Goal: Information Seeking & Learning: Find specific fact

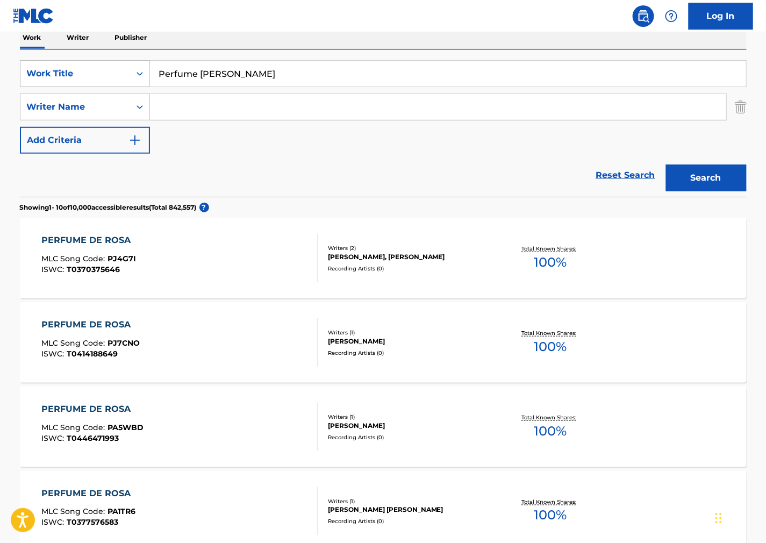
click at [20, 77] on div "SearchWithCriteriad31188e7-1b67-4121-ad50-236afc95dfa1 Work Title Perfume de Ro…" at bounding box center [383, 73] width 727 height 27
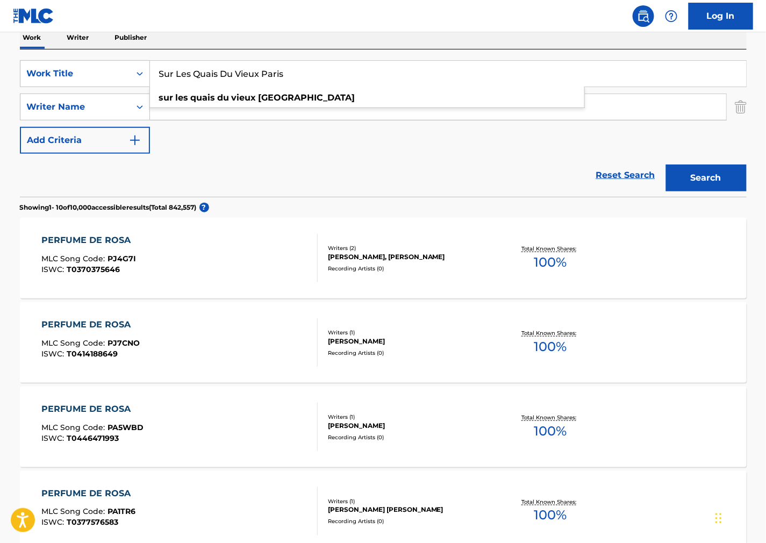
type input "Sur Les Quais Du Vieux Paris"
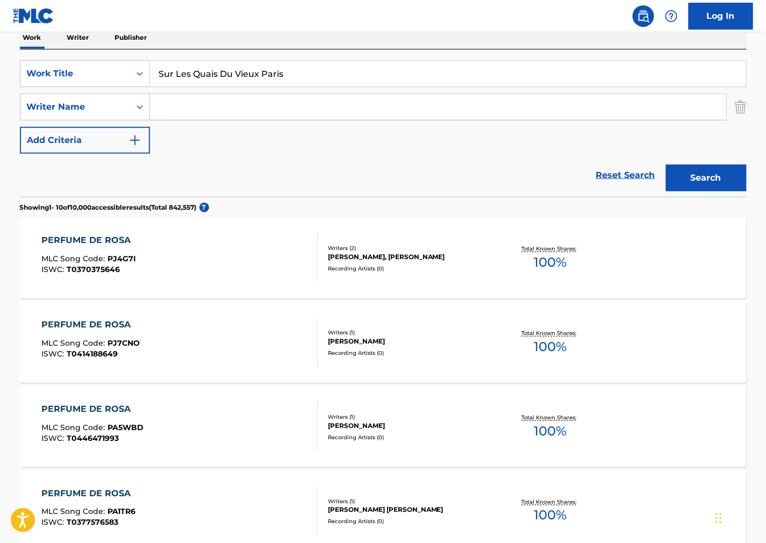
click at [703, 187] on button "Search" at bounding box center [706, 178] width 81 height 27
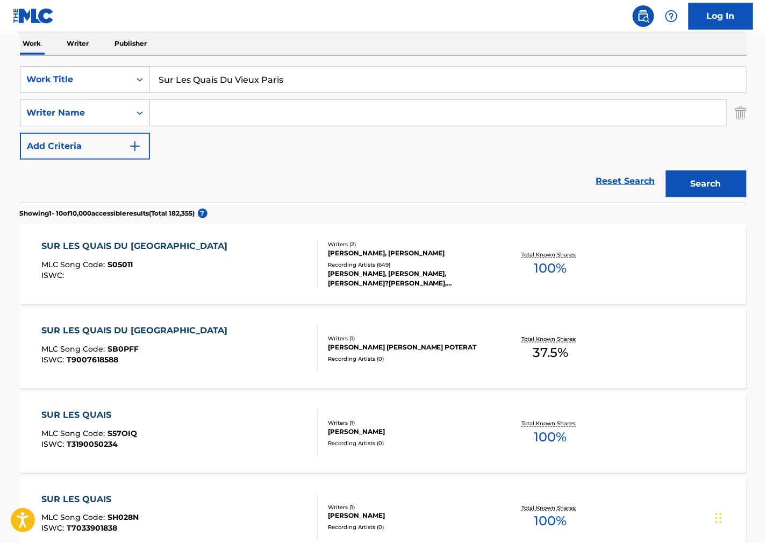
scroll to position [179, 0]
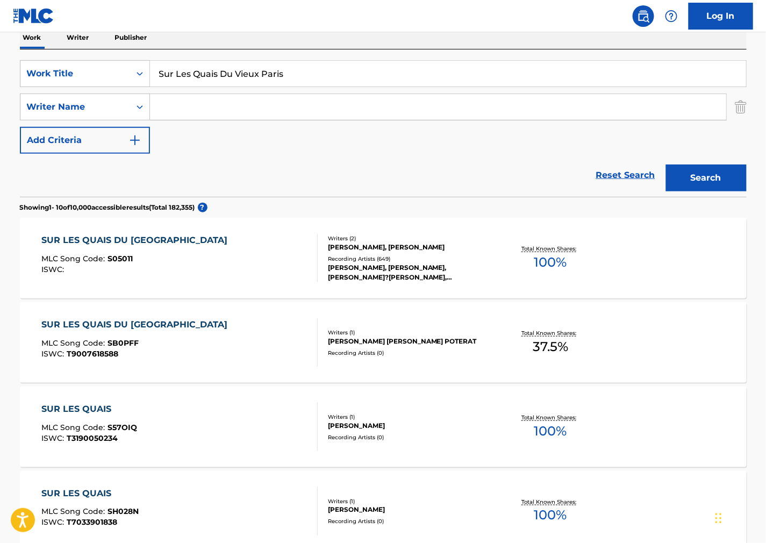
click at [275, 257] on div "SUR LES QUAIS DU VIEUX PARIS MLC Song Code : S05011 ISWC :" at bounding box center [179, 258] width 276 height 48
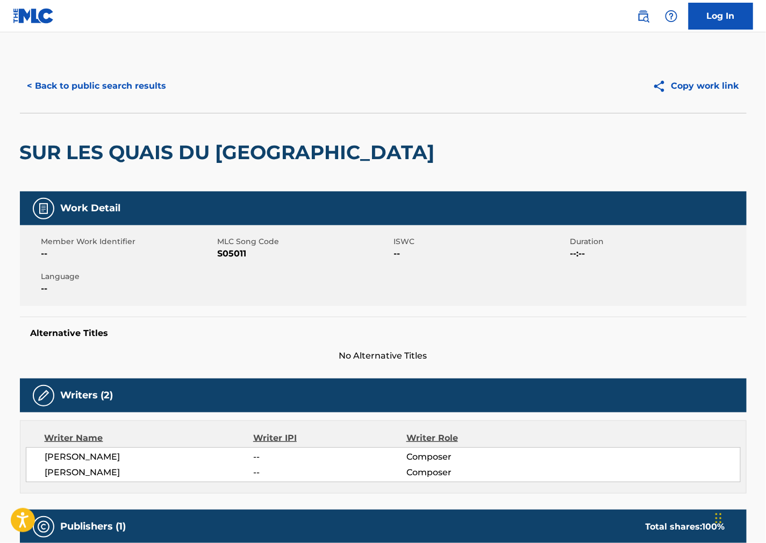
click at [223, 257] on span "S05011" at bounding box center [305, 253] width 174 height 13
drag, startPoint x: 223, startPoint y: 257, endPoint x: 3, endPoint y: 343, distance: 236.1
click at [222, 257] on span "S05011" at bounding box center [305, 253] width 174 height 13
copy span "S05011"
drag, startPoint x: 624, startPoint y: 298, endPoint x: 119, endPoint y: 386, distance: 511.9
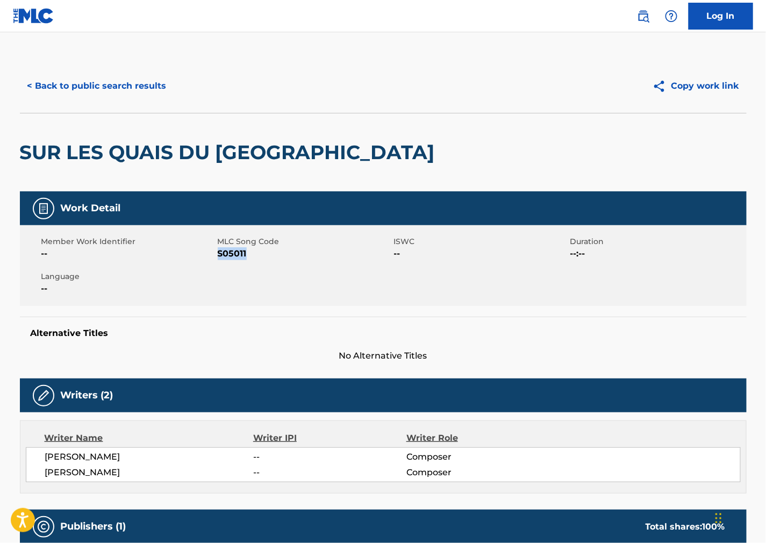
click at [619, 299] on div "Member Work Identifier -- MLC Song Code S05011 ISWC -- Duration --:-- Language …" at bounding box center [383, 265] width 727 height 81
click at [89, 456] on span "[PERSON_NAME]" at bounding box center [149, 457] width 209 height 13
copy div "[PERSON_NAME]"
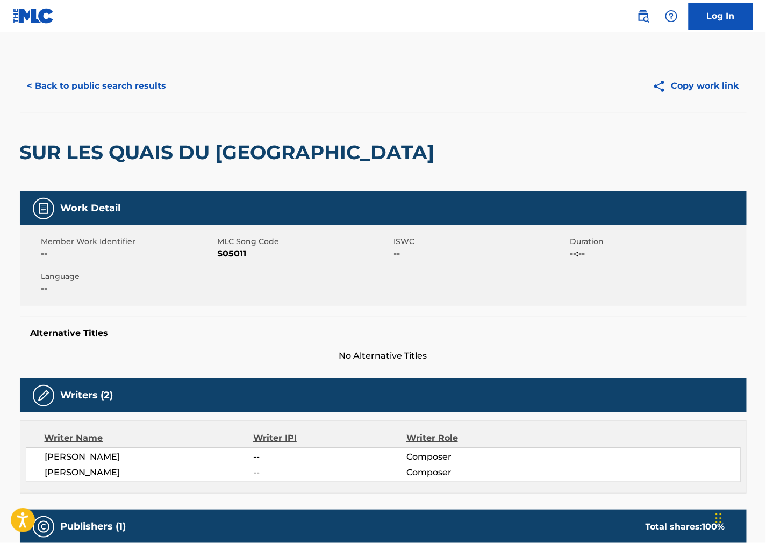
click at [444, 318] on div "Alternative Titles No Alternative Titles" at bounding box center [383, 340] width 727 height 46
drag, startPoint x: 115, startPoint y: 473, endPoint x: 13, endPoint y: 468, distance: 101.8
copy span "[PERSON_NAME]"
drag, startPoint x: 538, startPoint y: 287, endPoint x: 471, endPoint y: 309, distance: 70.7
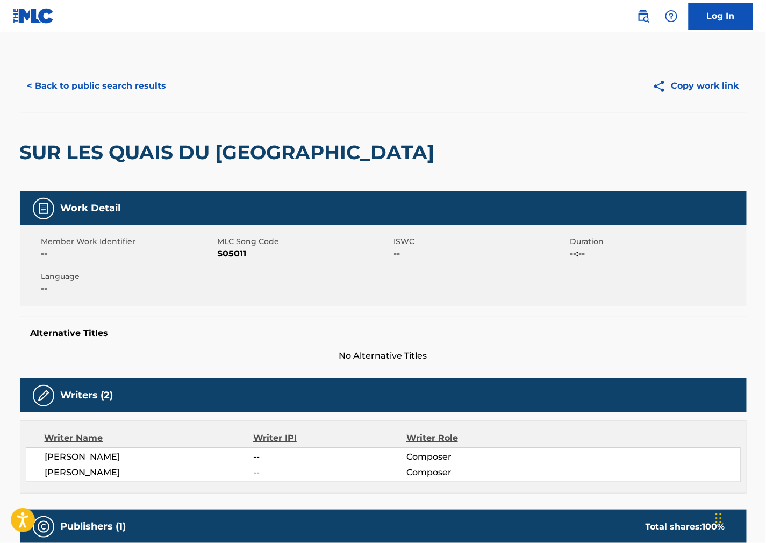
click at [538, 287] on div "Member Work Identifier -- MLC Song Code S05011 ISWC -- Duration --:-- Language …" at bounding box center [383, 265] width 727 height 81
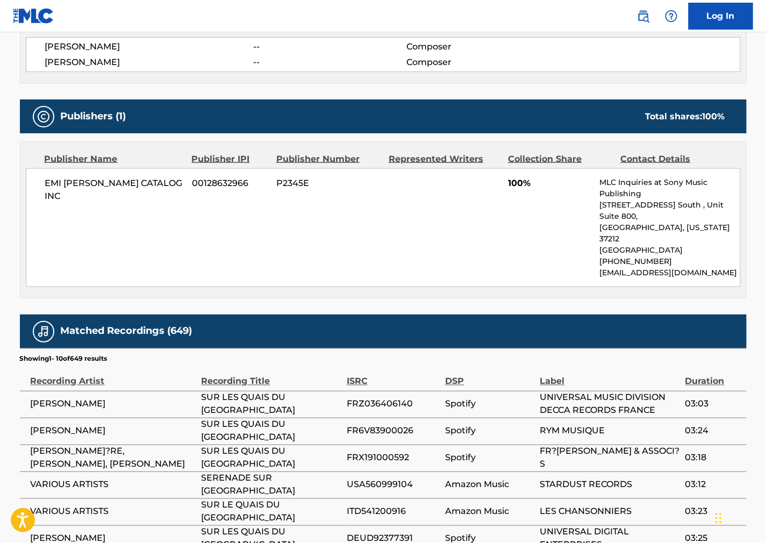
scroll to position [298, 0]
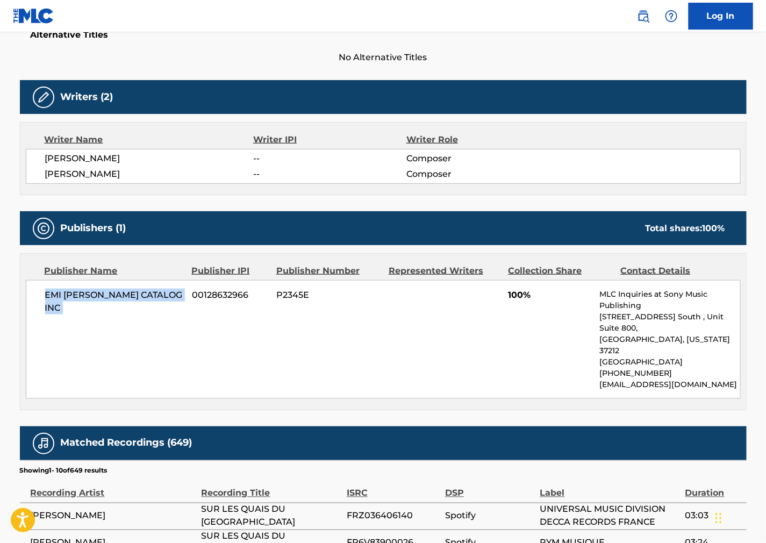
drag, startPoint x: 190, startPoint y: 292, endPoint x: 24, endPoint y: 301, distance: 166.3
click at [24, 301] on div "Publisher Name Publisher IPI Publisher Number Represented Writers Collection Sh…" at bounding box center [383, 332] width 726 height 156
copy div "EMI [PERSON_NAME] CATALOG INC"
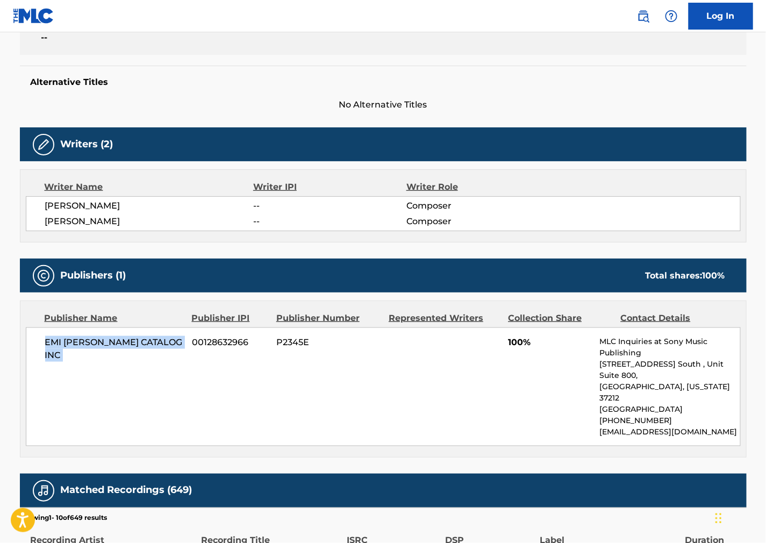
scroll to position [0, 0]
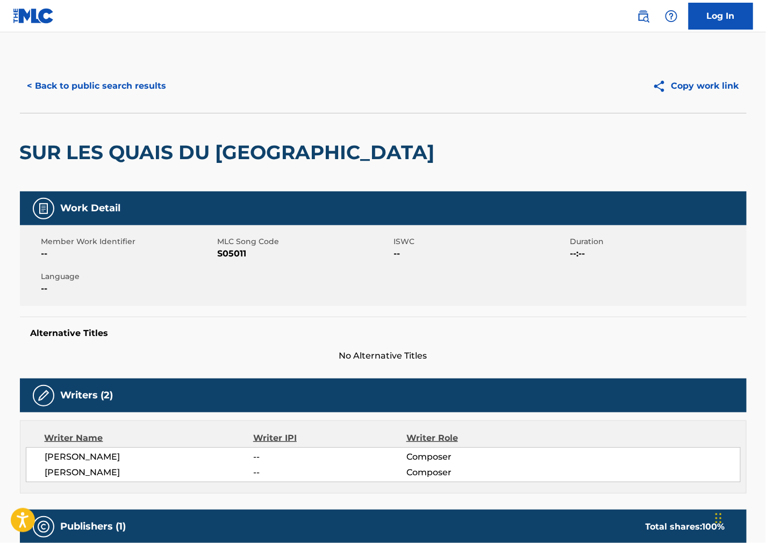
click at [103, 86] on button "< Back to public search results" at bounding box center [97, 86] width 154 height 27
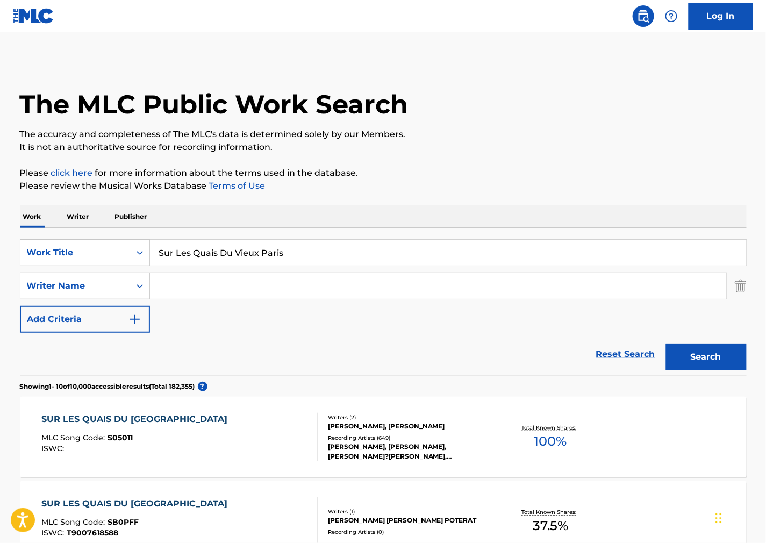
scroll to position [179, 0]
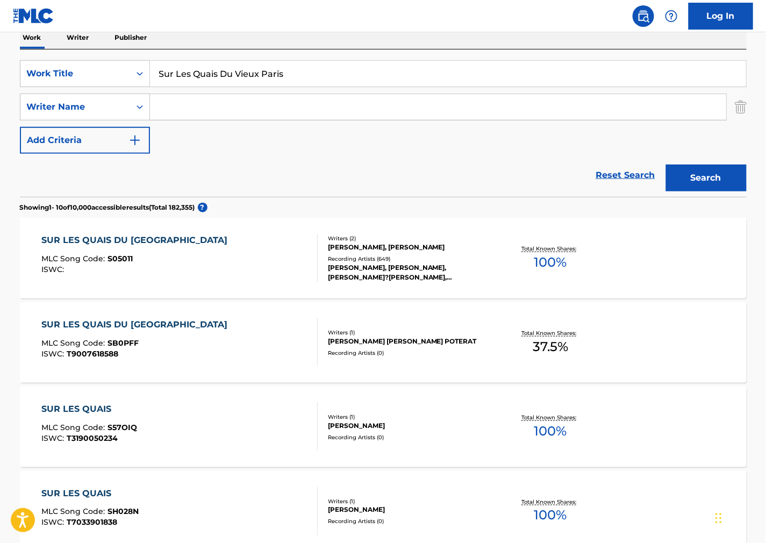
drag, startPoint x: 319, startPoint y: 75, endPoint x: -20, endPoint y: 90, distance: 339.6
click at [0, 90] on html "Accessibility Screen-Reader Guide, Feedback, and Issue Reporting | New window C…" at bounding box center [383, 92] width 766 height 543
paste input "Averse"
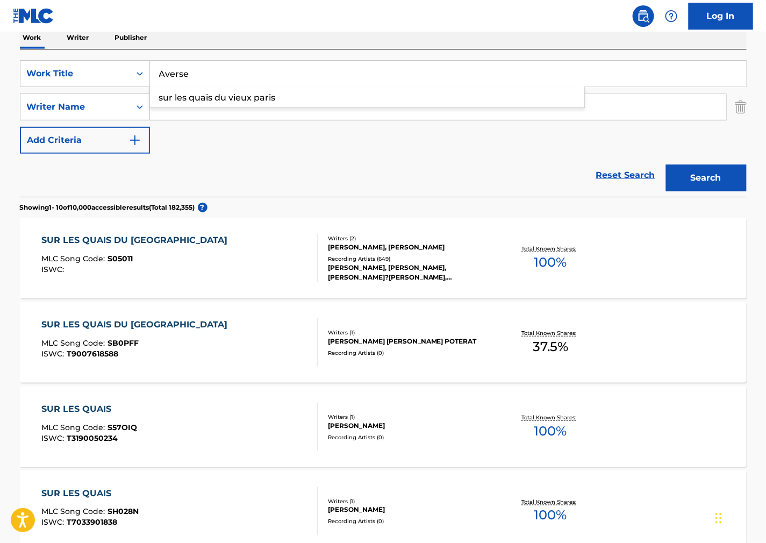
type input "Averse"
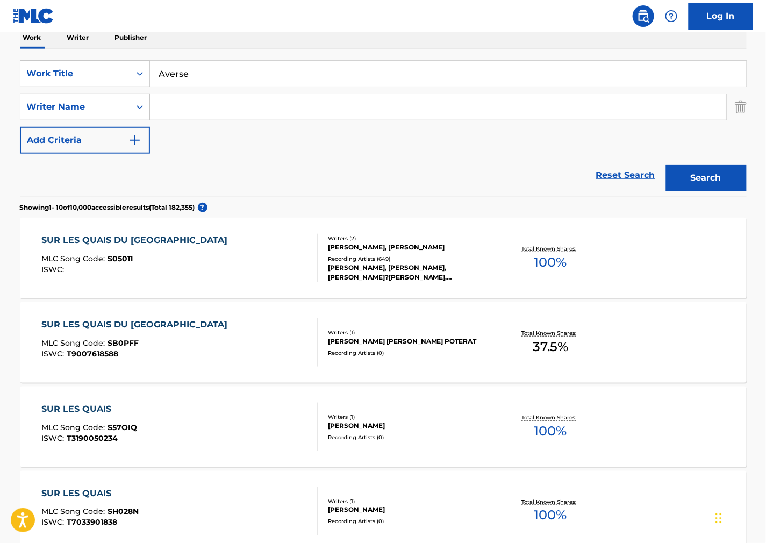
drag, startPoint x: 523, startPoint y: 99, endPoint x: -20, endPoint y: 94, distance: 543.0
click at [0, 94] on html "Accessibility Screen-Reader Guide, Feedback, and Issue Reporting | New window C…" at bounding box center [383, 92] width 766 height 543
paste input "Ferrero"
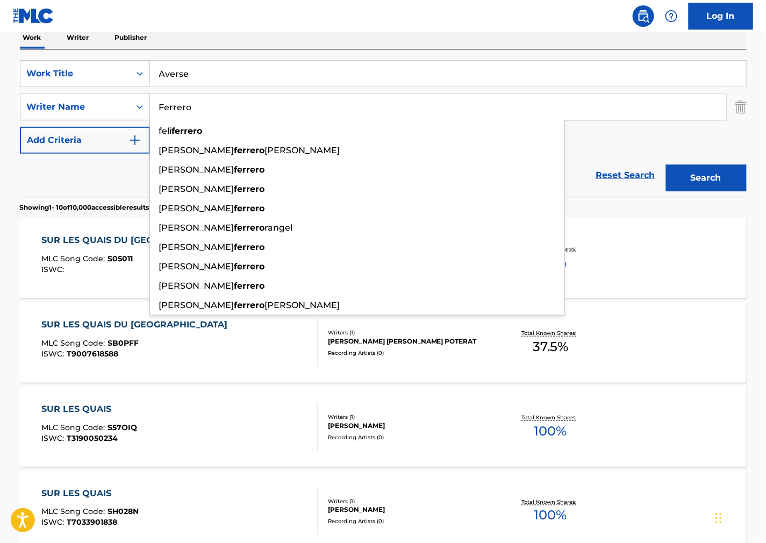
click at [696, 181] on button "Search" at bounding box center [706, 178] width 81 height 27
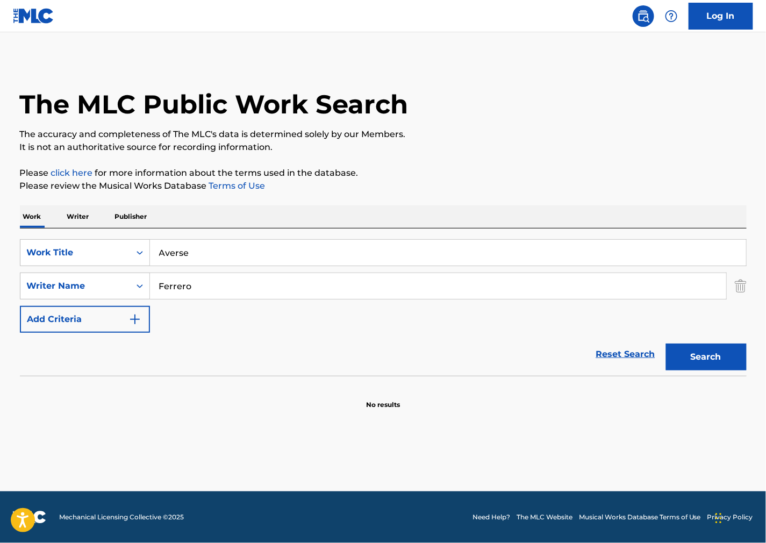
drag, startPoint x: 191, startPoint y: 284, endPoint x: 0, endPoint y: 289, distance: 191.5
click at [59, 282] on div "SearchWithCriteriacd3bd7a9-f1bd-48ea-af1d-53fe80393a52 Writer Name [PERSON_NAME]" at bounding box center [383, 286] width 727 height 27
paste input "[PERSON_NAME]"
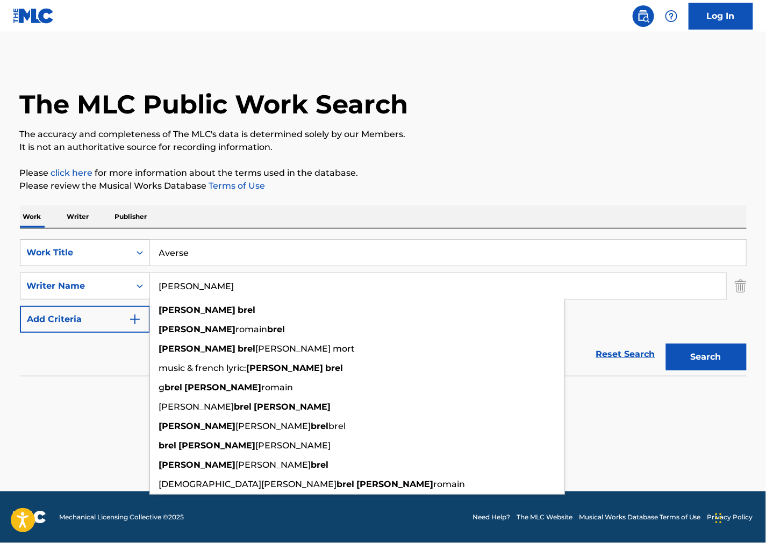
type input "[PERSON_NAME]"
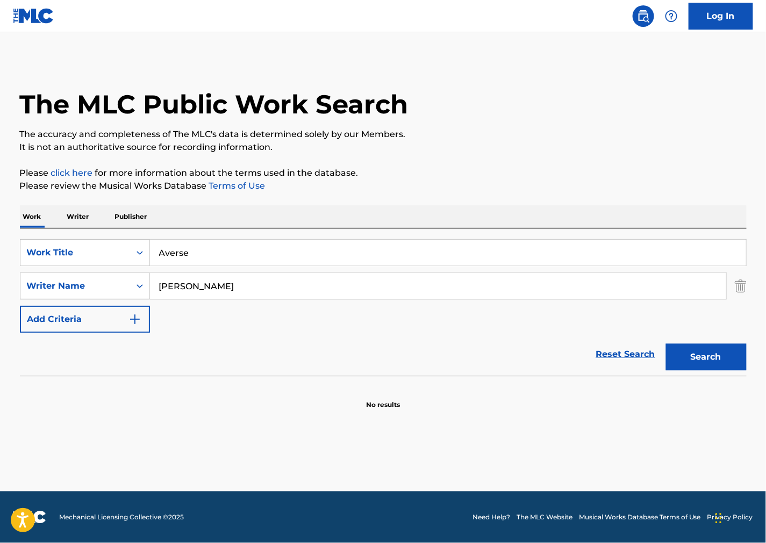
drag, startPoint x: 444, startPoint y: 256, endPoint x: -85, endPoint y: 237, distance: 529.4
click at [0, 237] on html "Accessibility Screen-Reader Guide, Feedback, and Issue Reporting | New window C…" at bounding box center [383, 271] width 766 height 543
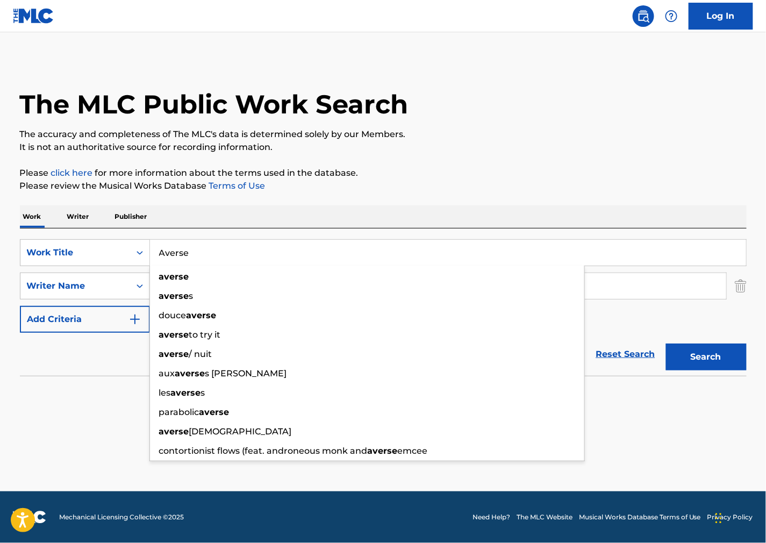
paste input "u Suivant"
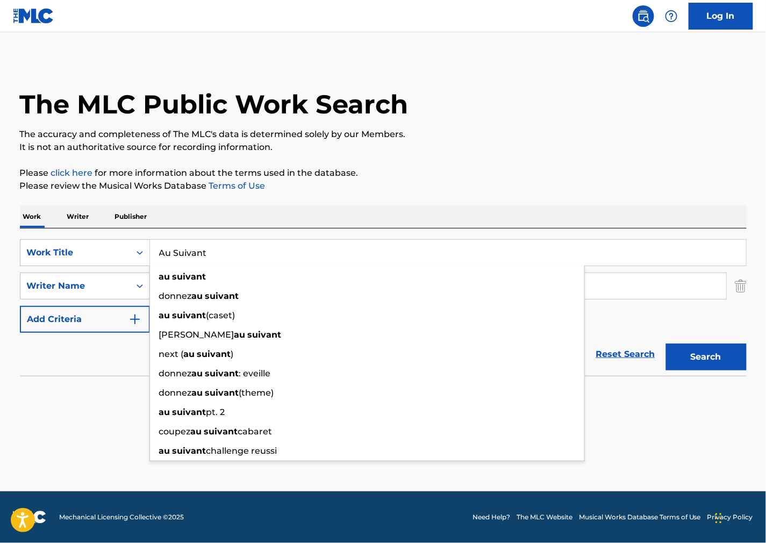
type input "Au Suivant"
click at [735, 352] on button "Search" at bounding box center [706, 357] width 81 height 27
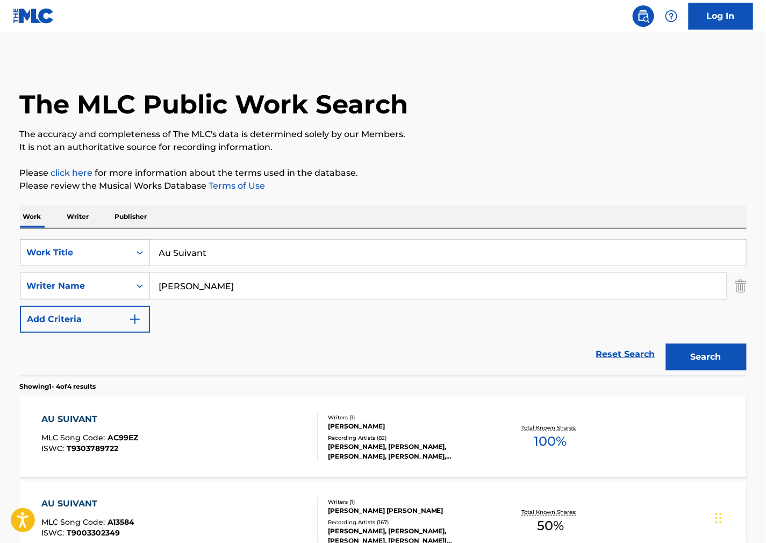
click at [220, 437] on div "AU SUIVANT MLC Song Code : AC99EZ ISWC : T9303789722" at bounding box center [179, 437] width 276 height 48
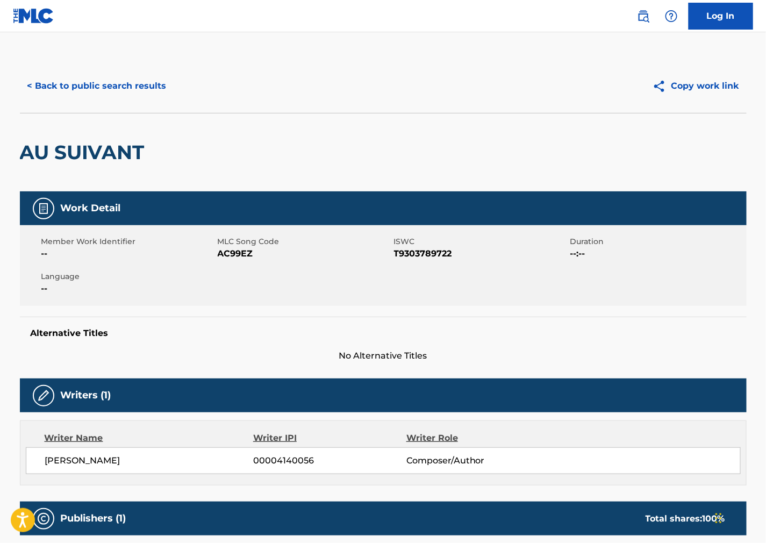
click at [230, 252] on span "AC99EZ" at bounding box center [305, 253] width 174 height 13
copy span "AC99EZ"
click at [409, 249] on span "T9303789722" at bounding box center [481, 253] width 174 height 13
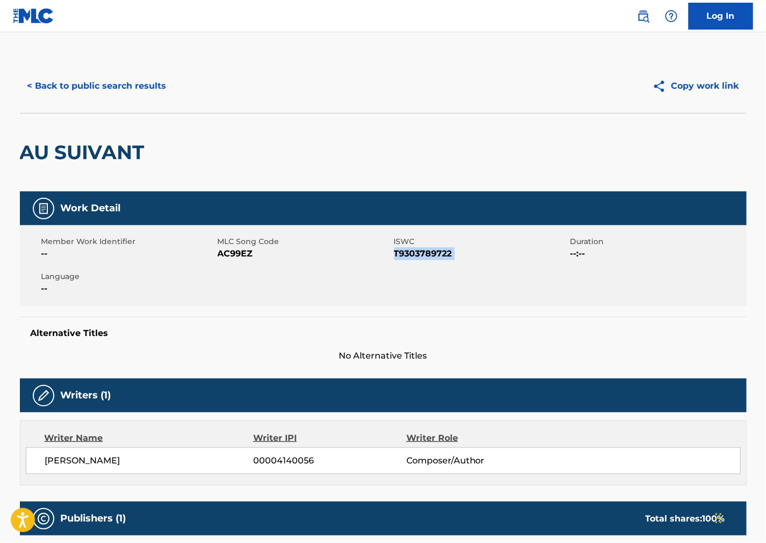
click at [409, 249] on span "T9303789722" at bounding box center [481, 253] width 174 height 13
copy span "T9303789722"
click at [551, 275] on div "Member Work Identifier -- MLC Song Code AC99EZ ISWC T9303789722 Duration --:-- …" at bounding box center [383, 265] width 727 height 81
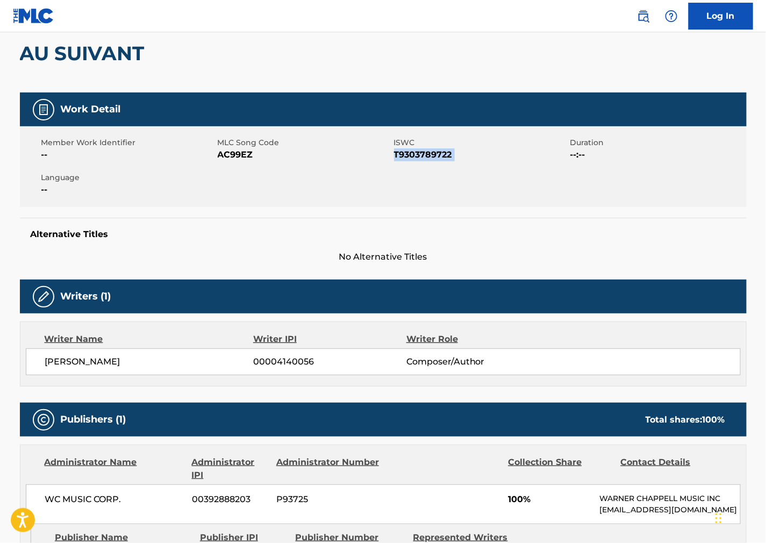
scroll to position [298, 0]
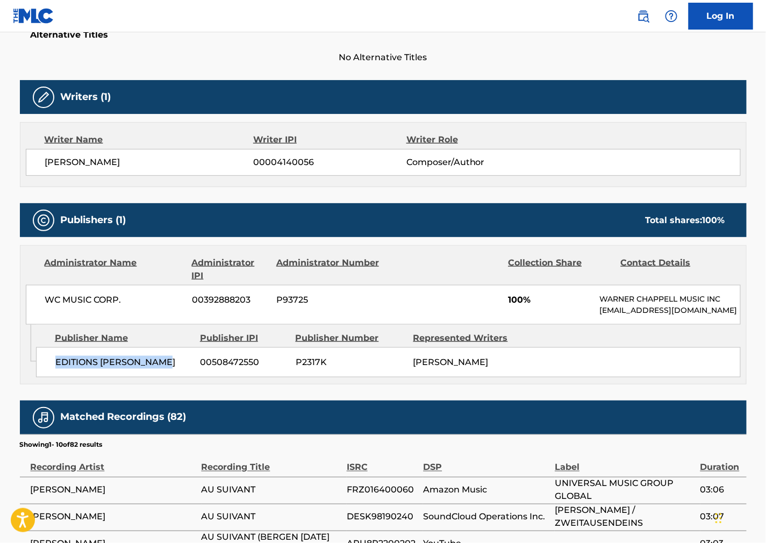
drag, startPoint x: 176, startPoint y: 369, endPoint x: 49, endPoint y: 375, distance: 127.0
click at [49, 375] on div "EDITIONS [PERSON_NAME] 00508472550 P2317K [PERSON_NAME]" at bounding box center [388, 362] width 705 height 30
copy span "EDITIONS [PERSON_NAME]"
click at [581, 373] on div "EDITIONS [PERSON_NAME] 00508472550 P2317K [PERSON_NAME]" at bounding box center [388, 362] width 705 height 30
drag, startPoint x: 134, startPoint y: 298, endPoint x: 1, endPoint y: 316, distance: 135.0
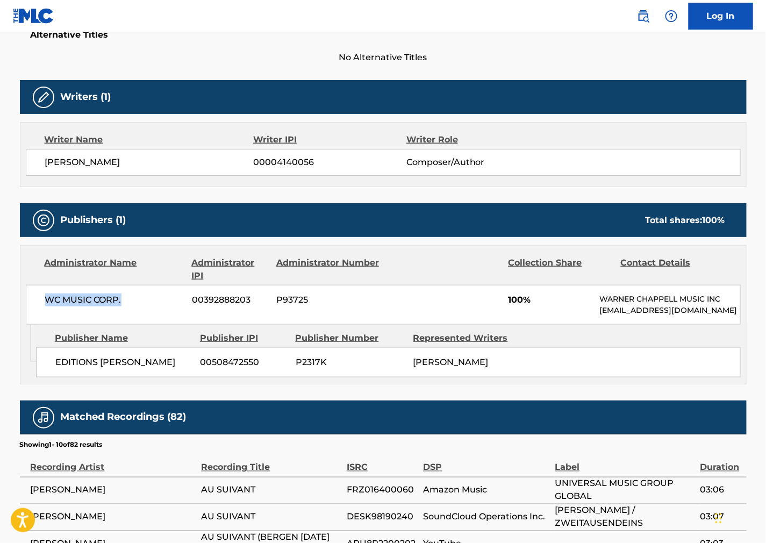
click at [35, 302] on div "WC MUSIC CORP. 00392888203 P93725 100% [PERSON_NAME] MUSIC INC [EMAIL_ADDRESS][…" at bounding box center [383, 305] width 715 height 40
copy span "WC MUSIC CORP."
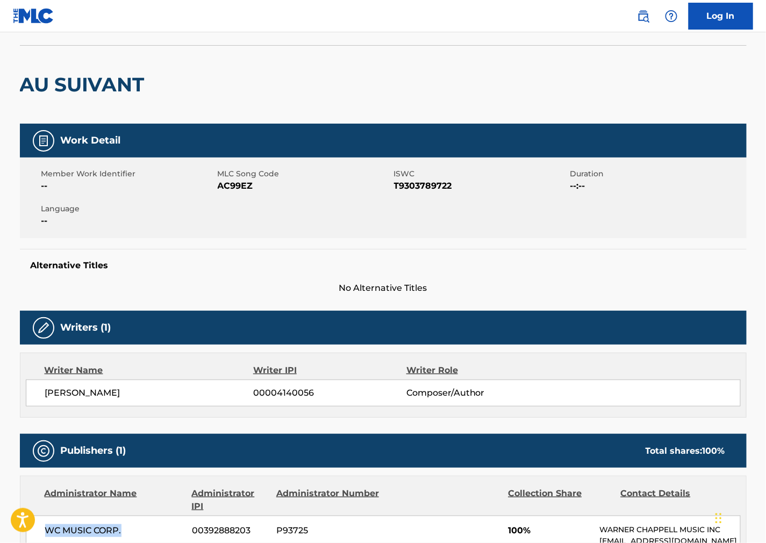
scroll to position [0, 0]
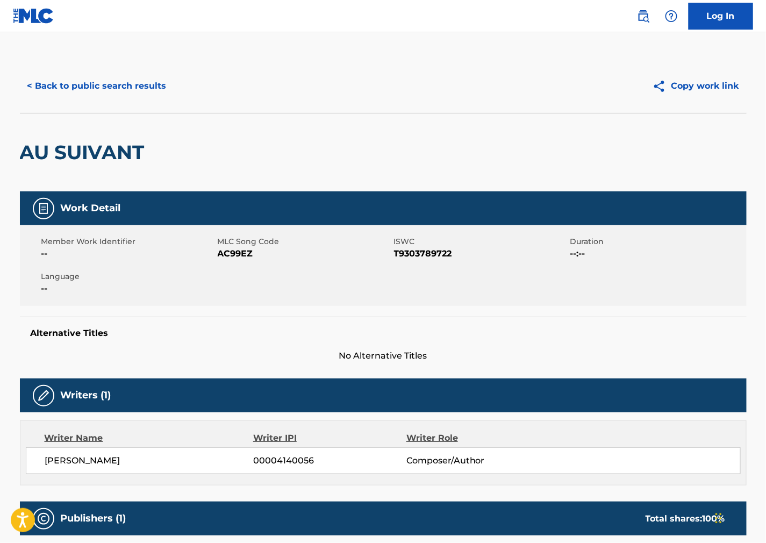
click at [140, 89] on button "< Back to public search results" at bounding box center [97, 86] width 154 height 27
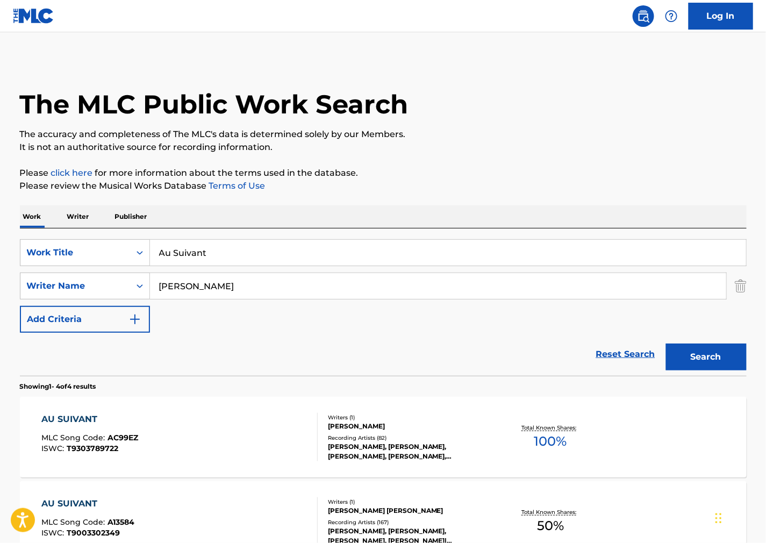
click at [464, 220] on div "Work Writer Publisher" at bounding box center [383, 216] width 727 height 23
drag, startPoint x: 308, startPoint y: 248, endPoint x: 293, endPoint y: 250, distance: 14.7
click at [305, 248] on input "Au Suivant" at bounding box center [448, 253] width 596 height 26
drag, startPoint x: 293, startPoint y: 250, endPoint x: 1, endPoint y: 246, distance: 292.5
click at [17, 241] on div "The MLC Public Work Search The accuracy and completeness of The MLC's data is d…" at bounding box center [383, 420] width 753 height 722
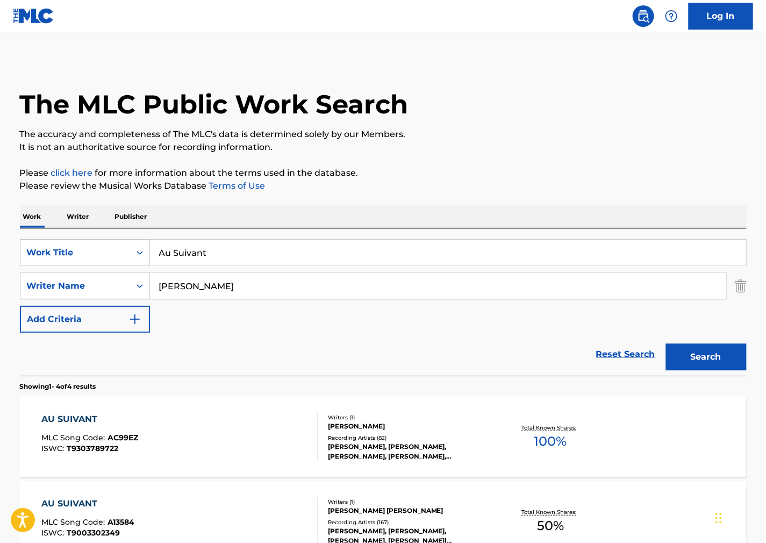
paste input "My Big Truck Drivin' Man"
type input "My Big Truck Drivin' Man"
click at [492, 294] on input "[PERSON_NAME]" at bounding box center [438, 286] width 576 height 26
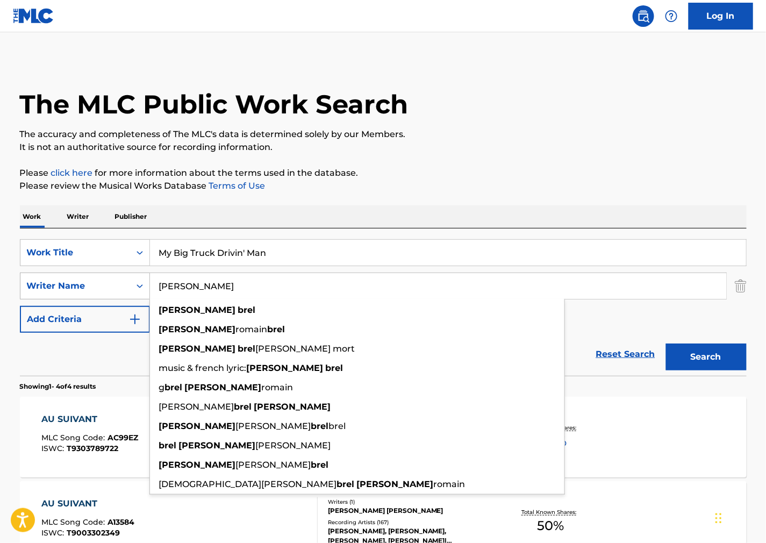
drag, startPoint x: 492, startPoint y: 297, endPoint x: 23, endPoint y: 281, distance: 469.1
click at [23, 281] on div "SearchWithCriteriacd3bd7a9-f1bd-48ea-af1d-53fe80393a52 Writer Name [PERSON_NAME…" at bounding box center [383, 286] width 727 height 27
paste input "[PERSON_NAME]"
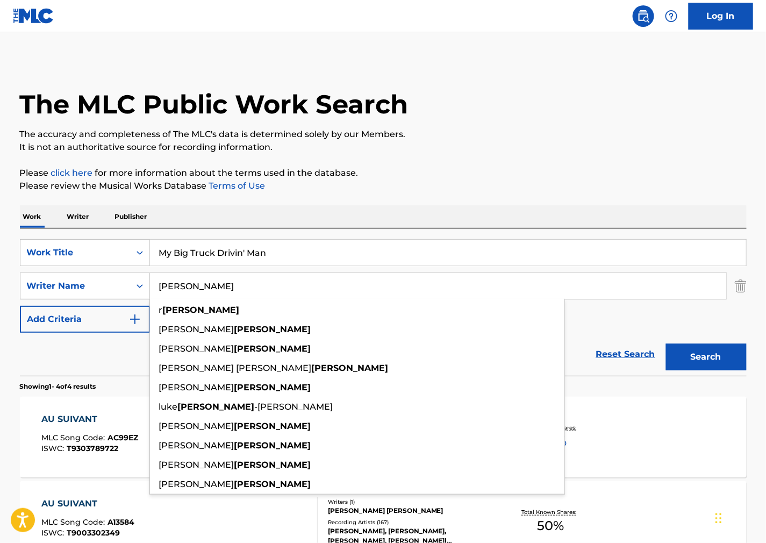
type input "[PERSON_NAME]"
click at [713, 362] on button "Search" at bounding box center [706, 357] width 81 height 27
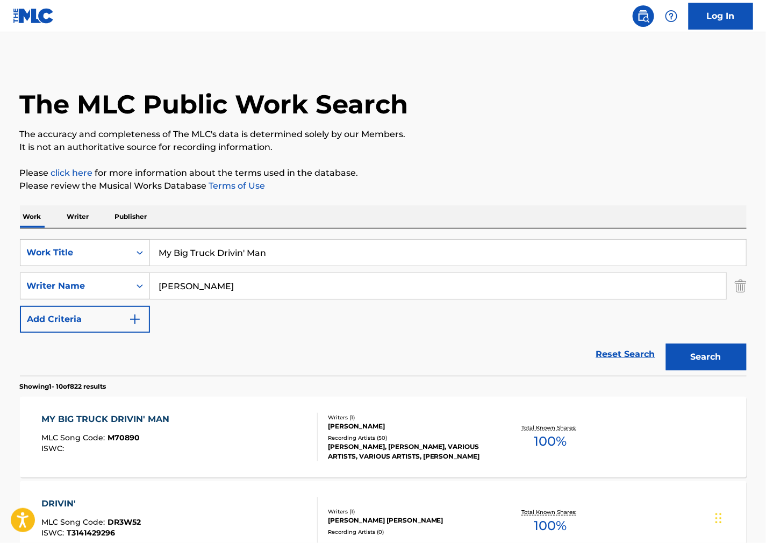
click at [234, 435] on div "MY BIG TRUCK DRIVIN' MAN MLC Song Code : M70890 ISWC :" at bounding box center [179, 437] width 276 height 48
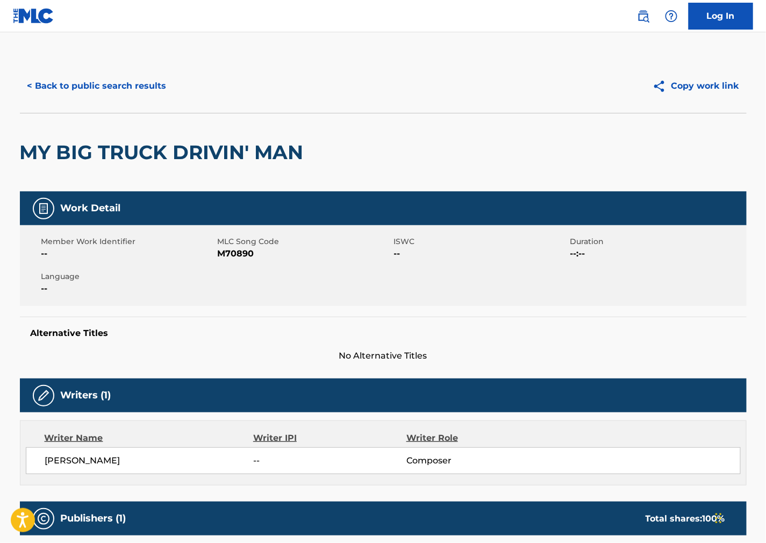
click at [230, 249] on span "M70890" at bounding box center [305, 253] width 174 height 13
copy span "M70890"
drag, startPoint x: 518, startPoint y: 299, endPoint x: 412, endPoint y: 319, distance: 107.8
click at [516, 299] on div "Member Work Identifier -- MLC Song Code M70890 ISWC -- Duration --:-- Language …" at bounding box center [383, 265] width 727 height 81
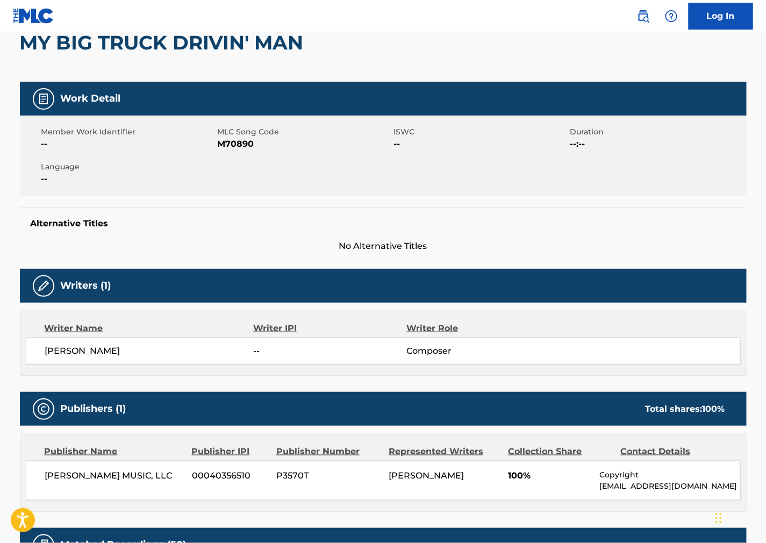
scroll to position [239, 0]
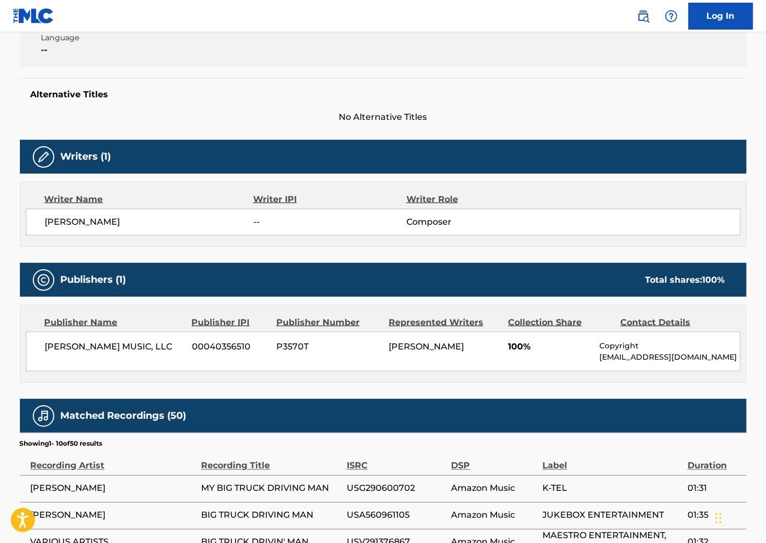
drag, startPoint x: 63, startPoint y: 358, endPoint x: 4, endPoint y: 345, distance: 60.6
click at [4, 345] on main "< Back to public search results Copy work link MY BIG TRUCK DRIVIN' MAN Work De…" at bounding box center [383, 297] width 766 height 1006
copy span "[PERSON_NAME] MUSIC, LLC"
drag, startPoint x: 495, startPoint y: 78, endPoint x: 488, endPoint y: 78, distance: 6.5
click at [492, 78] on div "Alternative Titles No Alternative Titles" at bounding box center [383, 101] width 727 height 46
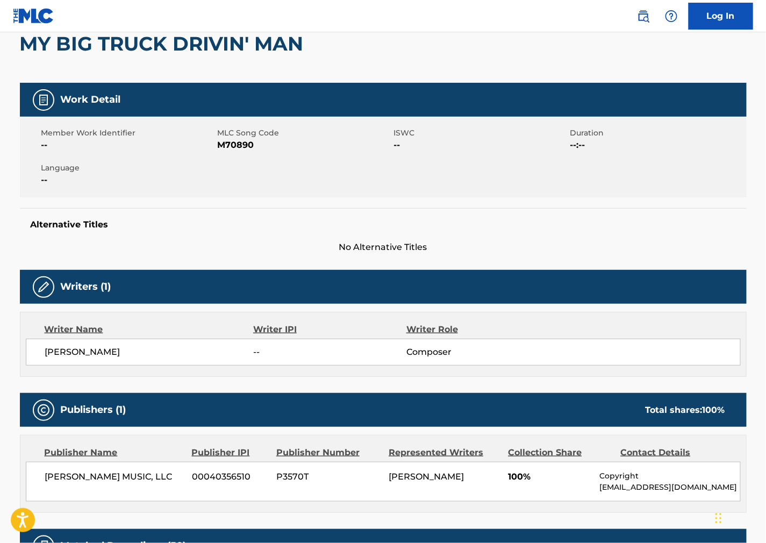
scroll to position [0, 0]
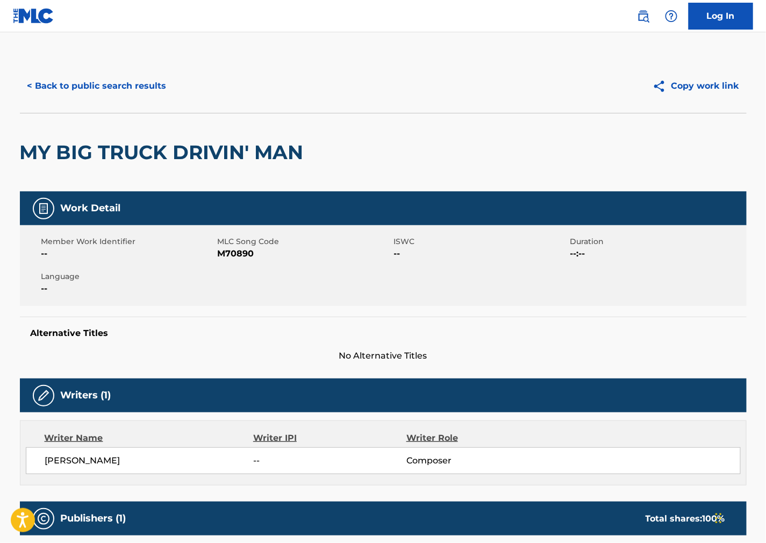
click at [113, 93] on button "< Back to public search results" at bounding box center [97, 86] width 154 height 27
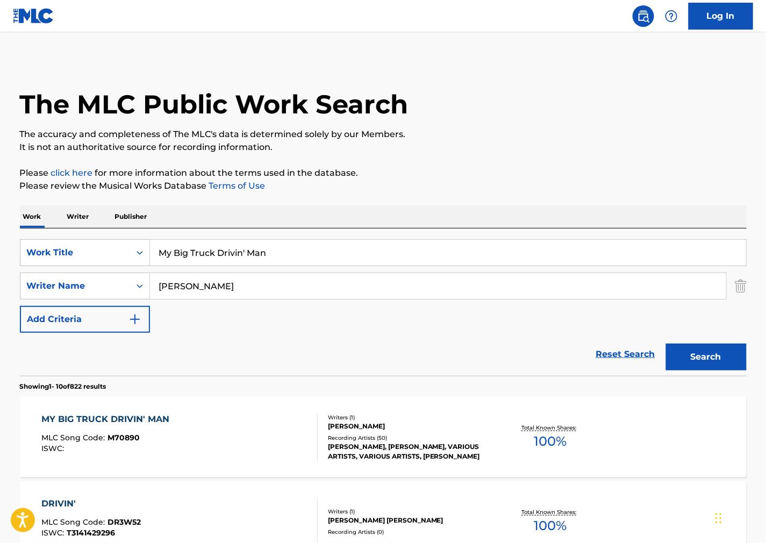
drag, startPoint x: 299, startPoint y: 254, endPoint x: 63, endPoint y: 232, distance: 236.5
click at [60, 233] on div "SearchWithCriteriad31188e7-1b67-4121-ad50-236afc95dfa1 Work Title My Big Truck …" at bounding box center [383, 301] width 727 height 147
paste input "[US_STATE] Turnarounds"
type input "[US_STATE] Turnarounds"
click at [483, 217] on div "Work Writer Publisher" at bounding box center [383, 216] width 727 height 23
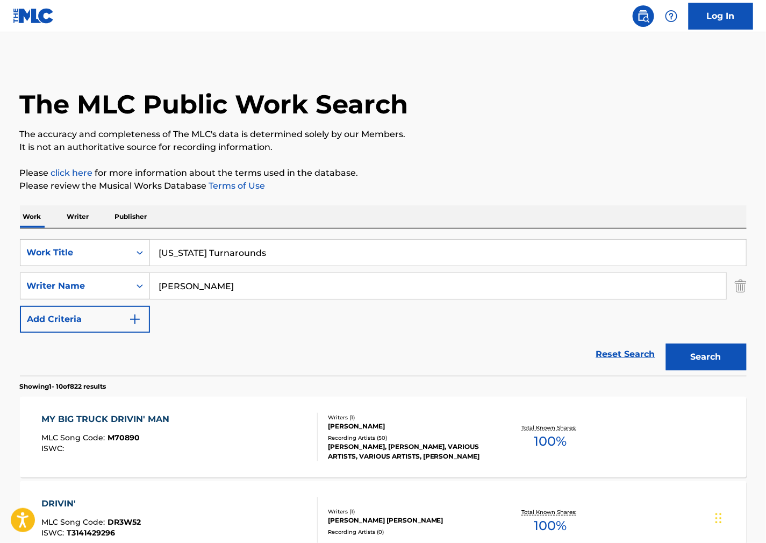
drag, startPoint x: 312, startPoint y: 297, endPoint x: 240, endPoint y: 290, distance: 72.9
click at [242, 291] on input "[PERSON_NAME]" at bounding box center [438, 286] width 576 height 26
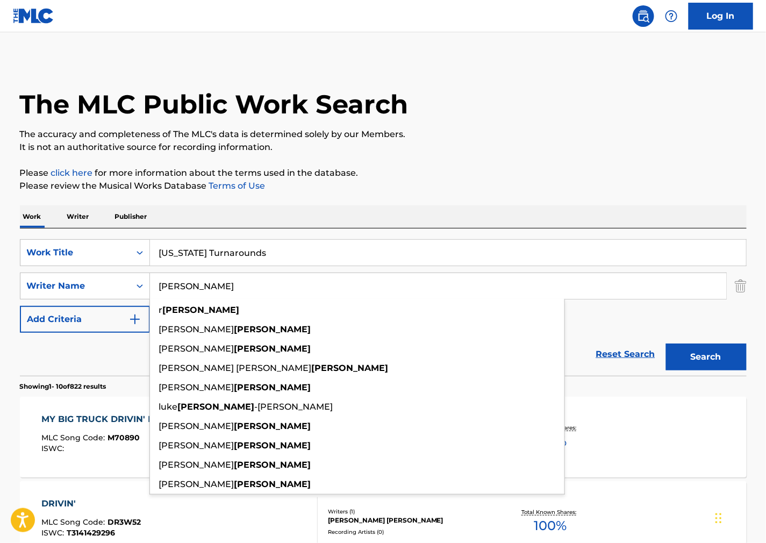
drag, startPoint x: 243, startPoint y: 289, endPoint x: 18, endPoint y: 280, distance: 224.9
paste input "[PERSON_NAME]"
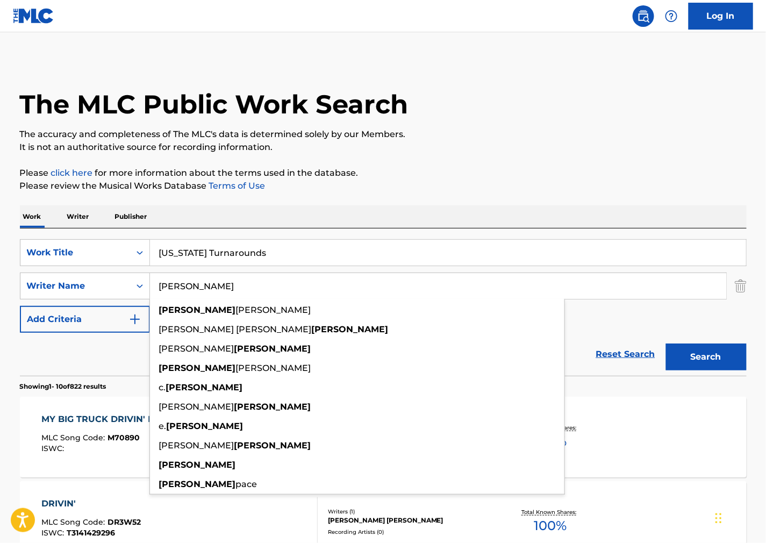
type input "[PERSON_NAME]"
click at [706, 369] on button "Search" at bounding box center [706, 357] width 81 height 27
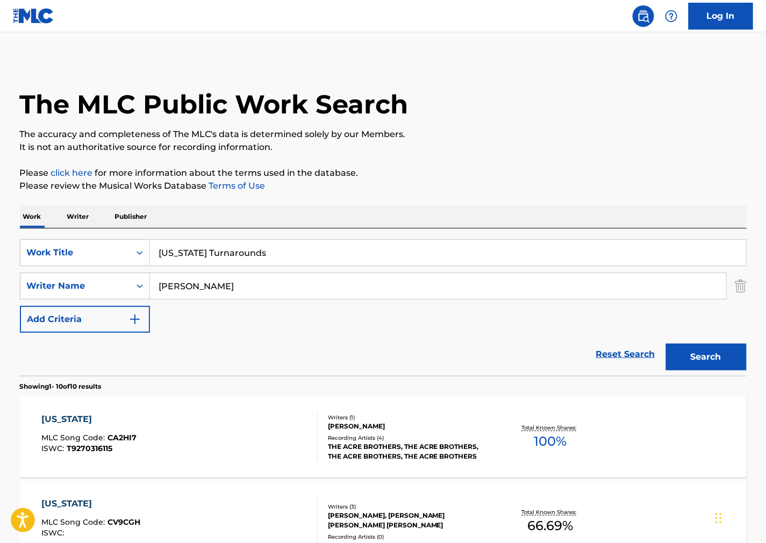
drag, startPoint x: 540, startPoint y: 54, endPoint x: 531, endPoint y: 54, distance: 9.1
drag, startPoint x: 291, startPoint y: 250, endPoint x: 8, endPoint y: 245, distance: 283.4
paste input "Sometime"
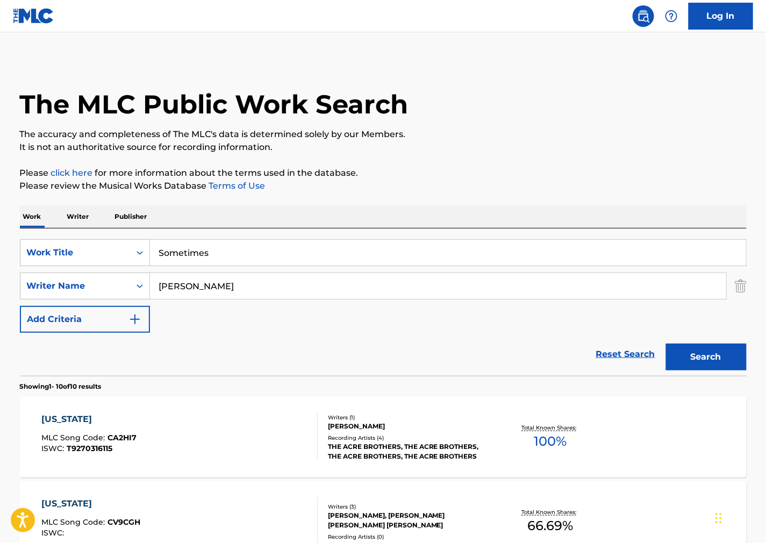
type input "Sometimes"
click at [579, 128] on p "The accuracy and completeness of The MLC's data is determined solely by our Mem…" at bounding box center [383, 134] width 727 height 13
drag, startPoint x: 208, startPoint y: 288, endPoint x: 87, endPoint y: 292, distance: 121.6
click at [87, 292] on div "SearchWithCriteriacd3bd7a9-f1bd-48ea-af1d-53fe80393a52 Writer Name [PERSON_NAME]" at bounding box center [383, 286] width 727 height 27
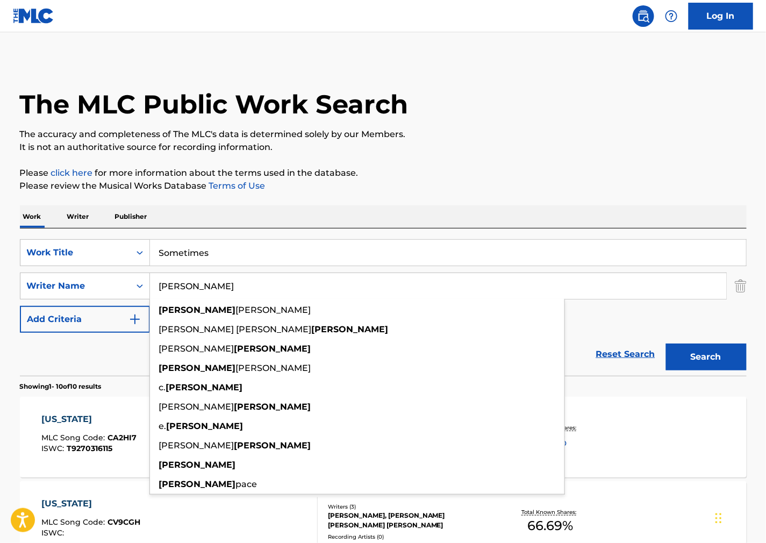
paste input "[PERSON_NAME]"
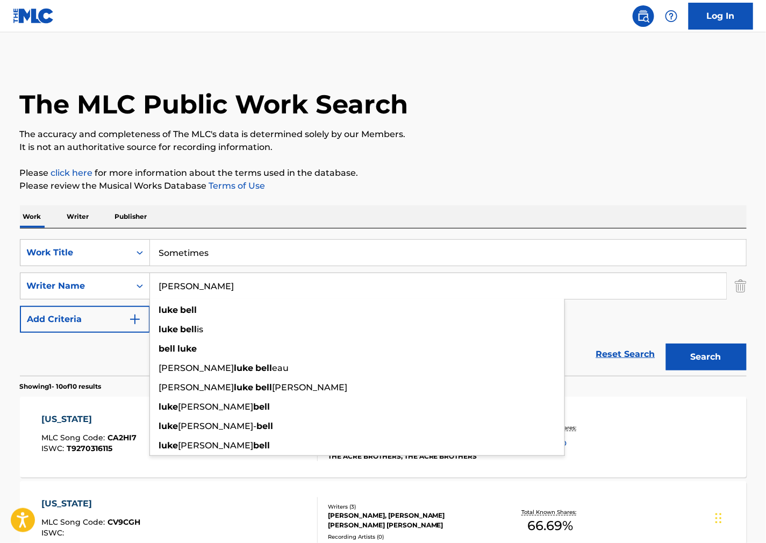
type input "[PERSON_NAME]"
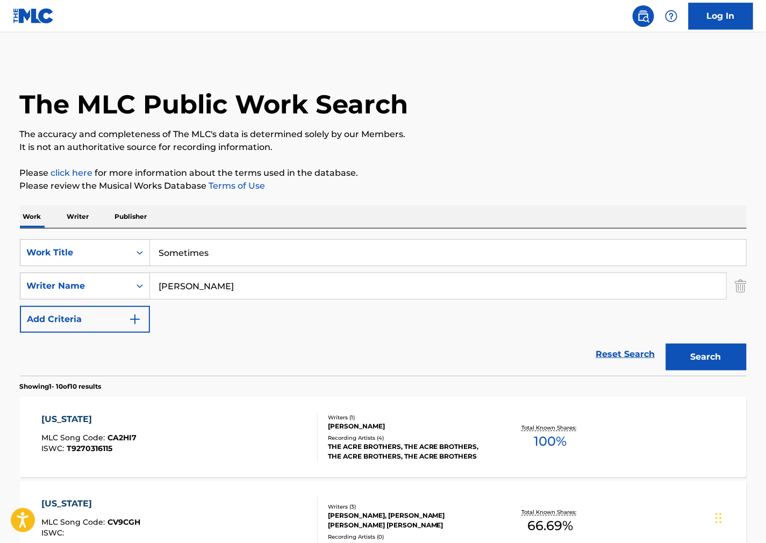
click at [709, 350] on button "Search" at bounding box center [706, 357] width 81 height 27
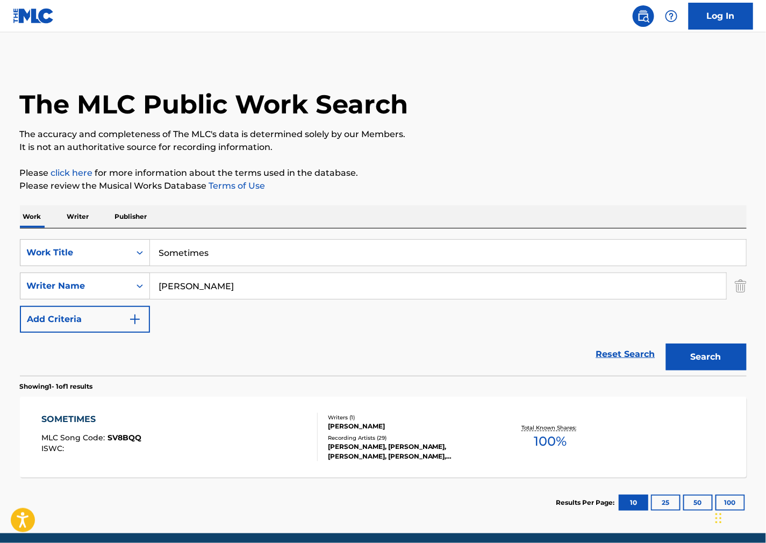
click at [230, 437] on div "SOMETIMES MLC Song Code : SV8BQQ ISWC :" at bounding box center [179, 437] width 276 height 48
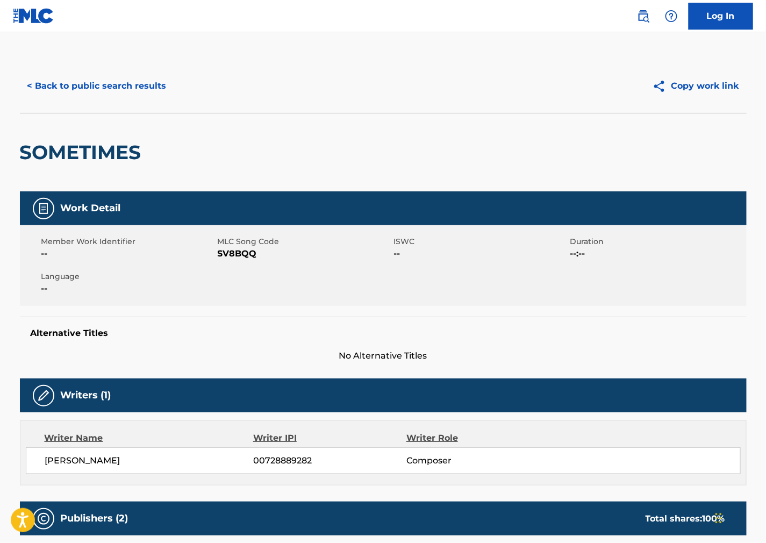
click at [232, 253] on span "SV8BQQ" at bounding box center [305, 253] width 174 height 13
click at [231, 253] on span "SV8BQQ" at bounding box center [305, 253] width 174 height 13
drag, startPoint x: 512, startPoint y: 270, endPoint x: 397, endPoint y: 294, distance: 117.9
click at [504, 270] on div "Member Work Identifier -- MLC Song Code SV8BQQ ISWC -- Duration --:-- Language …" at bounding box center [383, 265] width 727 height 81
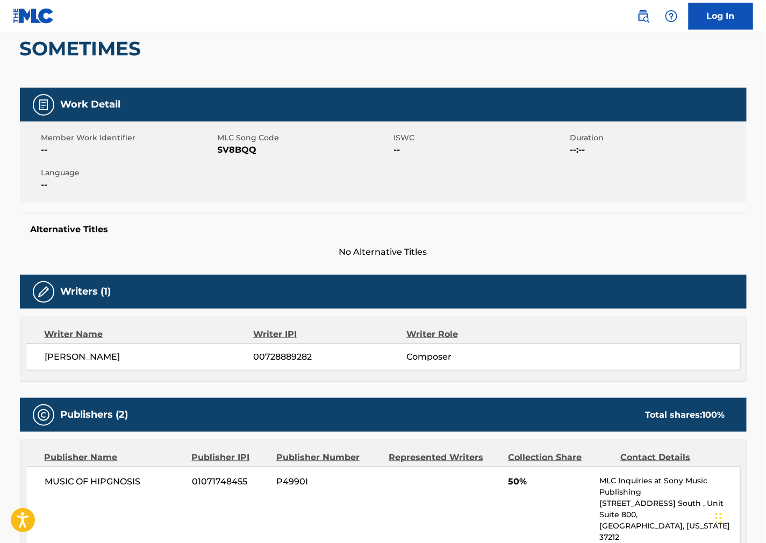
scroll to position [298, 0]
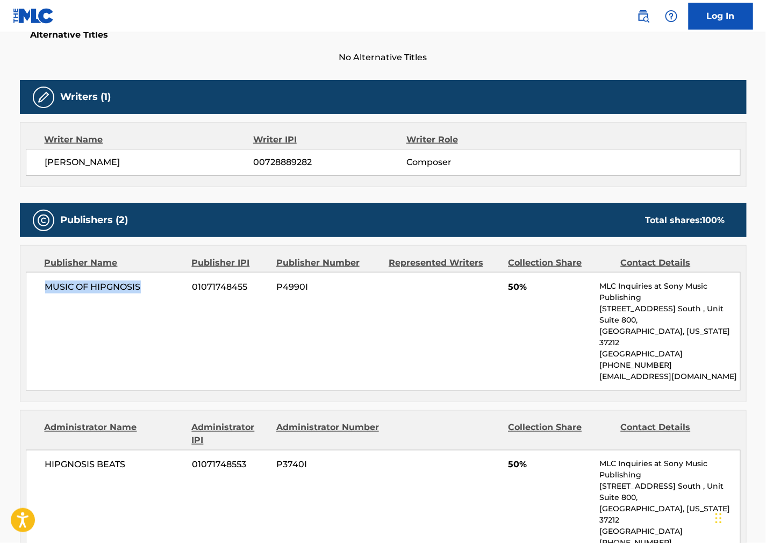
drag, startPoint x: 155, startPoint y: 292, endPoint x: 39, endPoint y: 291, distance: 115.6
click at [41, 290] on div "MUSIC OF HIPGNOSIS 01071748455 P4990I 50% MLC Inquiries at Sony Music Publishin…" at bounding box center [383, 331] width 715 height 119
click at [423, 411] on div "Administrator Name Administrator IPI Administrator Number Collection Share Cont…" at bounding box center [383, 490] width 726 height 158
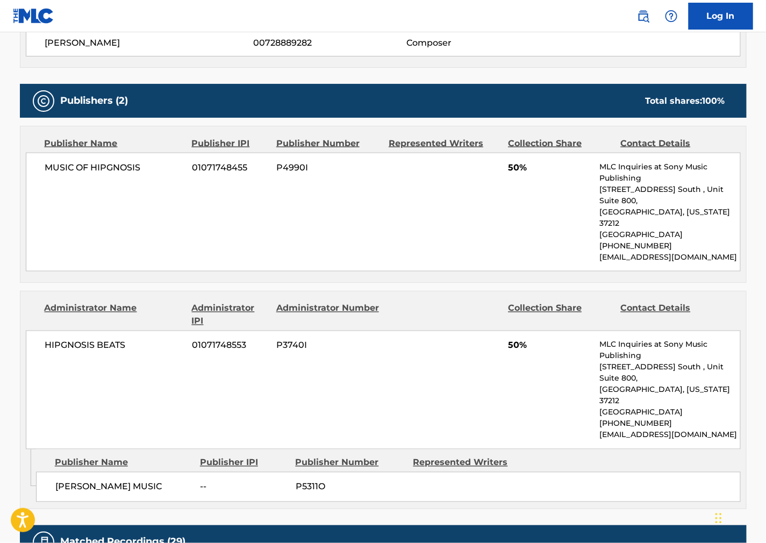
scroll to position [538, 0]
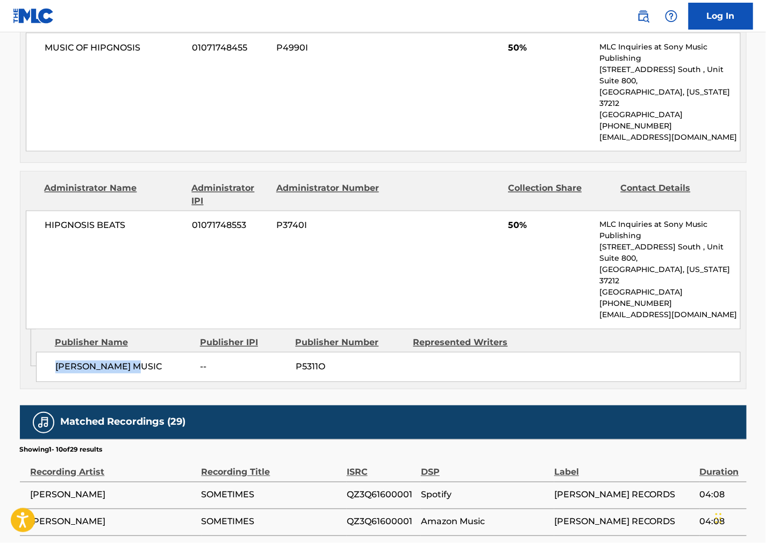
drag, startPoint x: 109, startPoint y: 325, endPoint x: 44, endPoint y: 329, distance: 65.7
click at [44, 352] on div "[PERSON_NAME] MUSIC -- P5311O" at bounding box center [388, 367] width 705 height 30
click at [469, 352] on div "[PERSON_NAME] MUSIC -- P5311O" at bounding box center [388, 367] width 705 height 30
drag, startPoint x: 90, startPoint y: 209, endPoint x: -15, endPoint y: 208, distance: 104.3
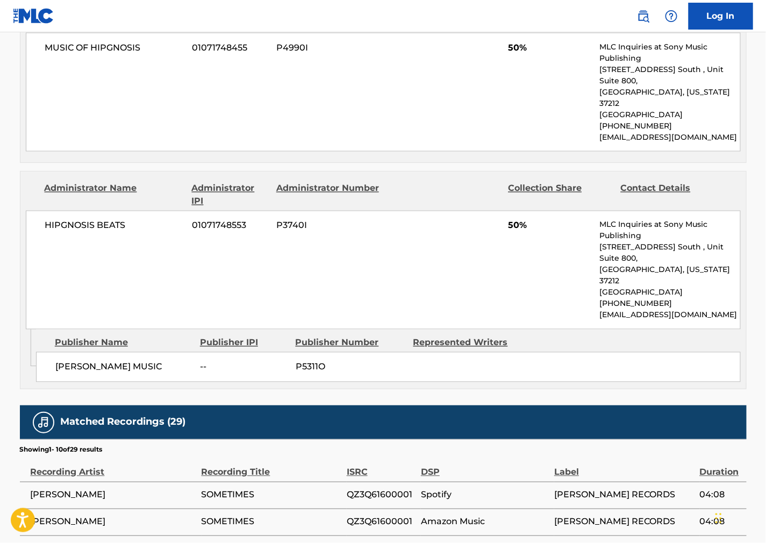
drag, startPoint x: 525, startPoint y: 272, endPoint x: 469, endPoint y: 261, distance: 56.4
click at [525, 272] on div "HIPGNOSIS BEATS 01071748553 P3740I 50% MLC Inquiries at Sony Music Publishing […" at bounding box center [383, 270] width 715 height 119
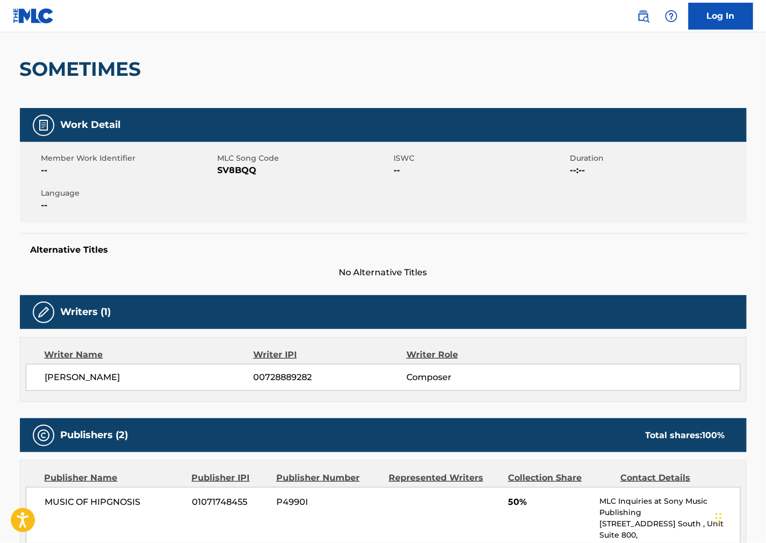
scroll to position [0, 0]
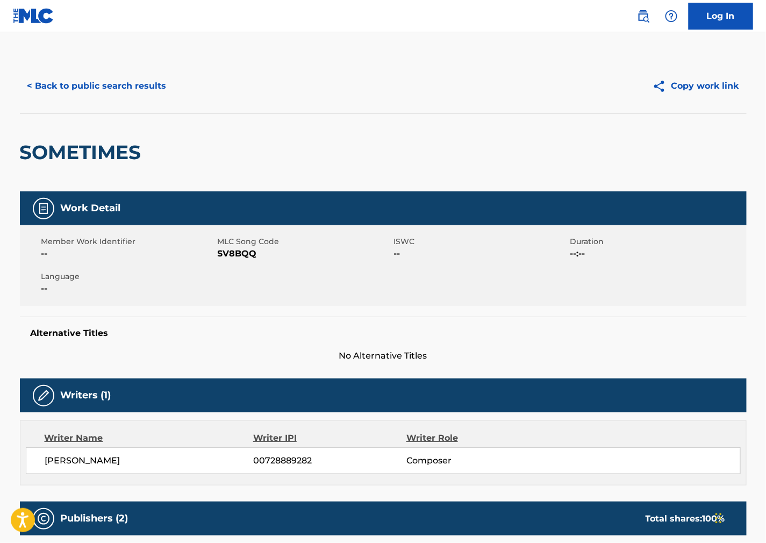
click at [162, 87] on button "< Back to public search results" at bounding box center [97, 86] width 154 height 27
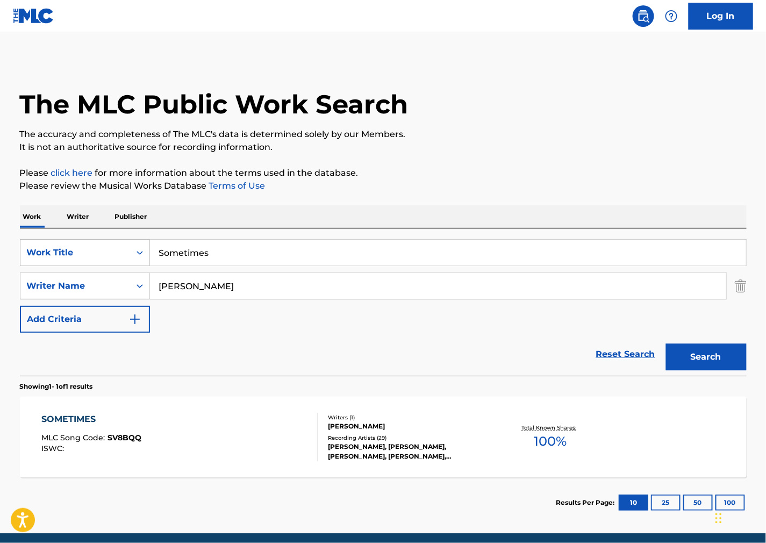
drag, startPoint x: 270, startPoint y: 260, endPoint x: 85, endPoint y: 244, distance: 185.6
click at [88, 244] on div "SearchWithCriteriad31188e7-1b67-4121-ad50-236afc95dfa1 Work Title Sometimes" at bounding box center [383, 252] width 727 height 27
paste input "Draggin' the River"
type input "Draggin' the River"
click at [497, 215] on div "Work Writer Publisher" at bounding box center [383, 216] width 727 height 23
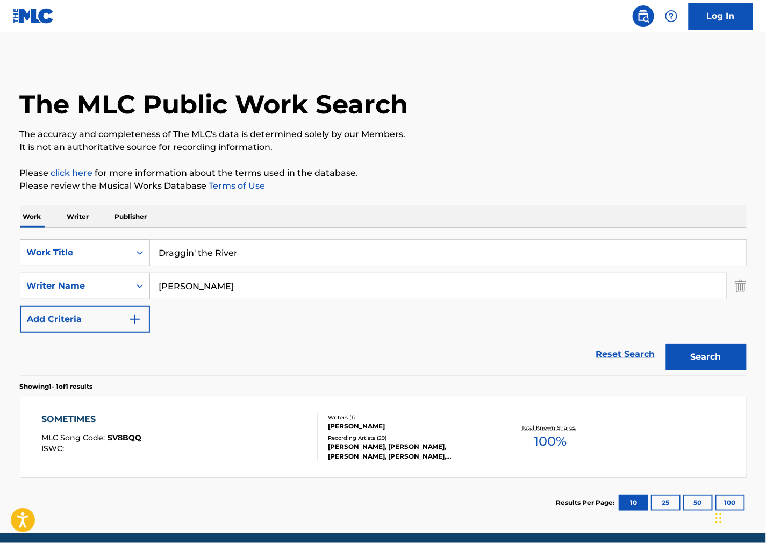
drag, startPoint x: 310, startPoint y: 298, endPoint x: 58, endPoint y: 297, distance: 251.6
click at [58, 297] on div "SearchWithCriteriacd3bd7a9-f1bd-48ea-af1d-53fe80393a52 Writer Name [PERSON_NAME]" at bounding box center [383, 286] width 727 height 27
paste input "[PERSON_NAME]"
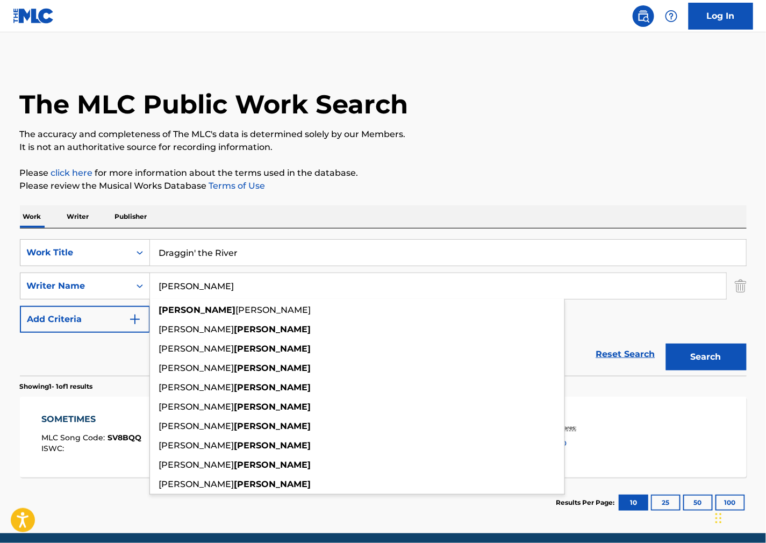
type input "[PERSON_NAME]"
click at [730, 352] on button "Search" at bounding box center [706, 357] width 81 height 27
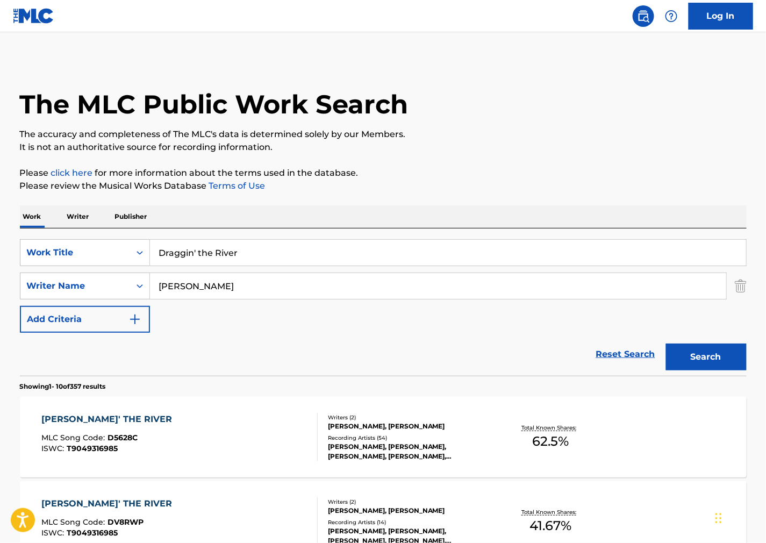
click at [224, 422] on div "DRAGGIN' THE RIVER MLC Song Code : D5628C ISWC : T9049316985" at bounding box center [179, 437] width 276 height 48
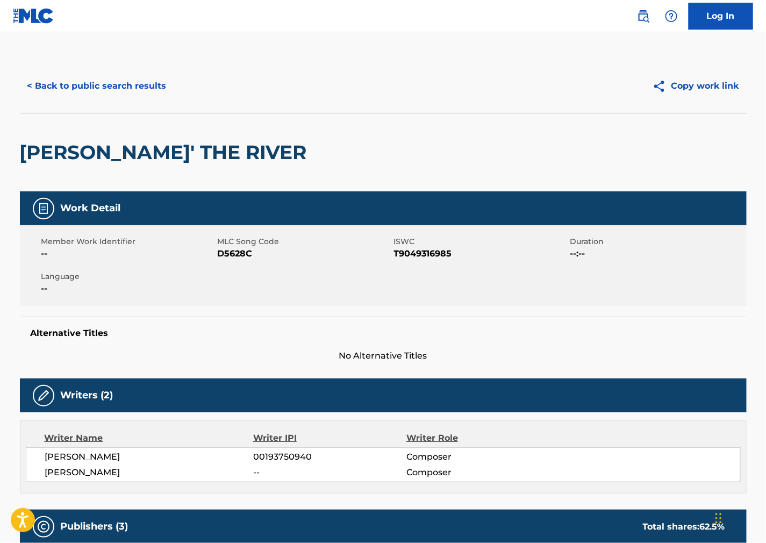
click at [225, 251] on span "D5628C" at bounding box center [305, 253] width 174 height 13
click at [447, 251] on span "T9049316985" at bounding box center [481, 253] width 174 height 13
drag, startPoint x: 519, startPoint y: 284, endPoint x: 453, endPoint y: 299, distance: 67.3
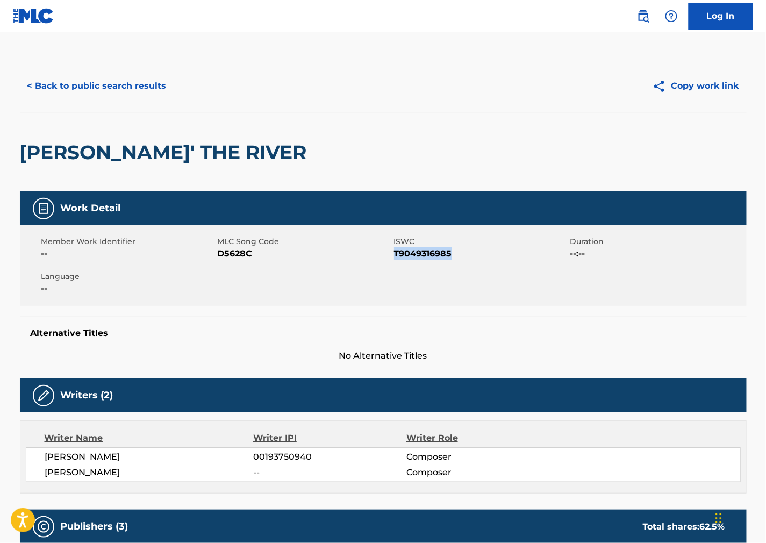
click at [519, 284] on div "Member Work Identifier -- MLC Song Code D5628C ISWC T9049316985 Duration --:-- …" at bounding box center [383, 265] width 727 height 81
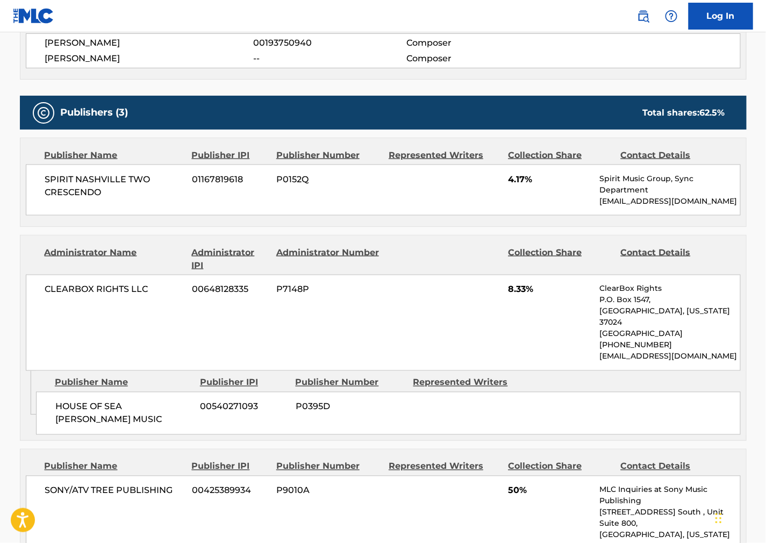
scroll to position [418, 0]
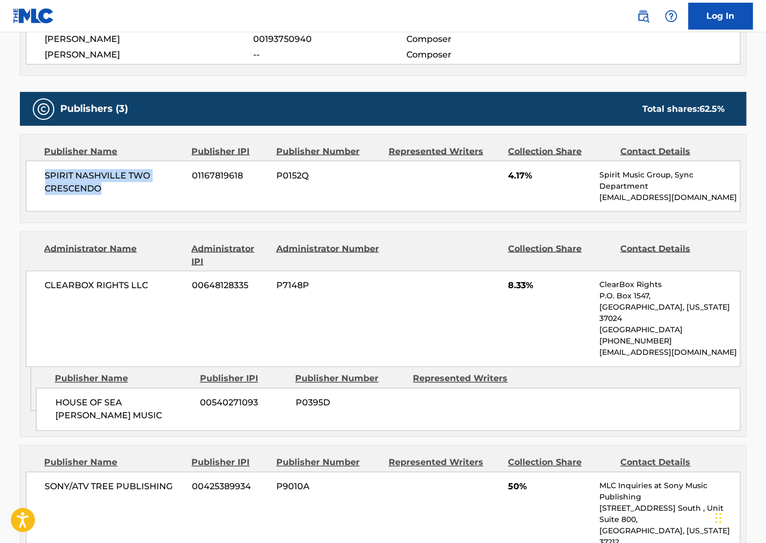
drag, startPoint x: 103, startPoint y: 194, endPoint x: 19, endPoint y: 168, distance: 88.3
click at [19, 168] on div "< Back to public search results Copy work link DRAGGIN' THE RIVER Work Detail M…" at bounding box center [383, 321] width 753 height 1361
click at [490, 336] on div "CLEARBOX RIGHTS LLC 00648128335 P7148P 8.33% ClearBox Rights P.O. [GEOGRAPHIC_D…" at bounding box center [383, 319] width 715 height 96
drag, startPoint x: 183, startPoint y: 394, endPoint x: 47, endPoint y: 396, distance: 136.0
click at [47, 396] on div "HOUSE OF SEA [PERSON_NAME] MUSIC 00540271093 P0395D" at bounding box center [388, 409] width 705 height 43
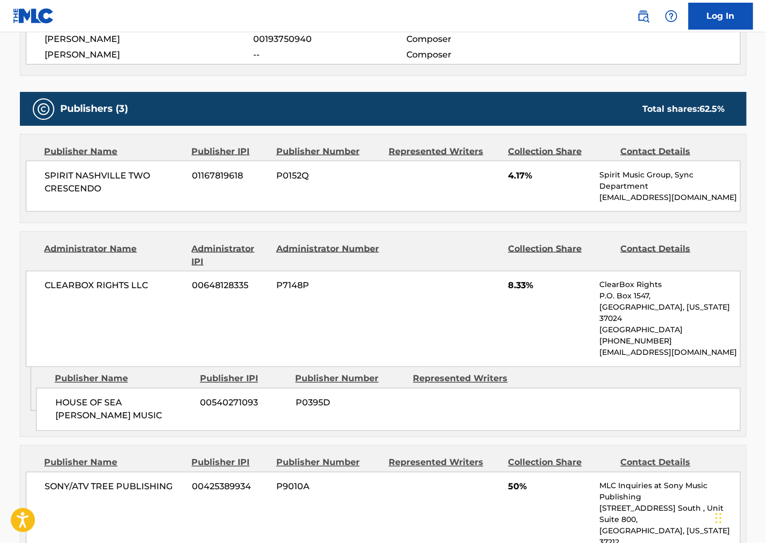
click at [452, 265] on div at bounding box center [444, 255] width 111 height 26
drag, startPoint x: 137, startPoint y: 294, endPoint x: 37, endPoint y: 295, distance: 100.0
click at [38, 294] on div "CLEARBOX RIGHTS LLC 00648128335 P7148P 8.33% ClearBox Rights P.O. [GEOGRAPHIC_D…" at bounding box center [383, 319] width 715 height 96
click at [500, 308] on div "CLEARBOX RIGHTS LLC 00648128335 P7148P 8.33% ClearBox Rights P.O. [GEOGRAPHIC_D…" at bounding box center [383, 319] width 715 height 96
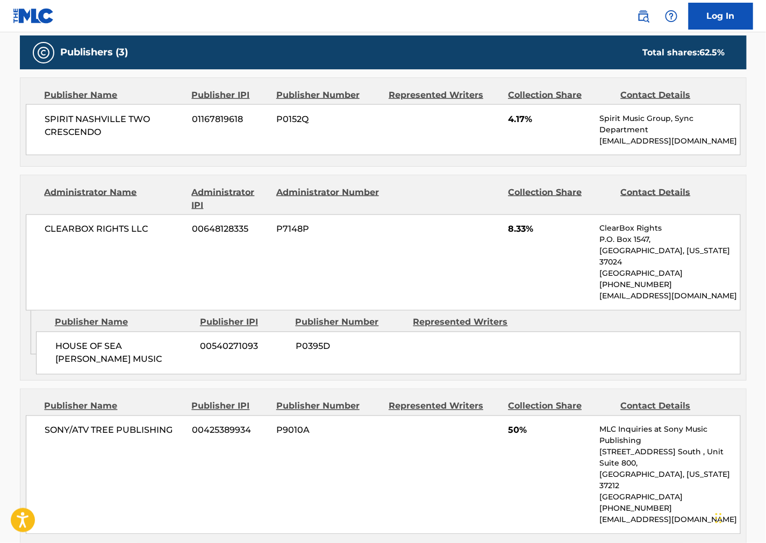
scroll to position [657, 0]
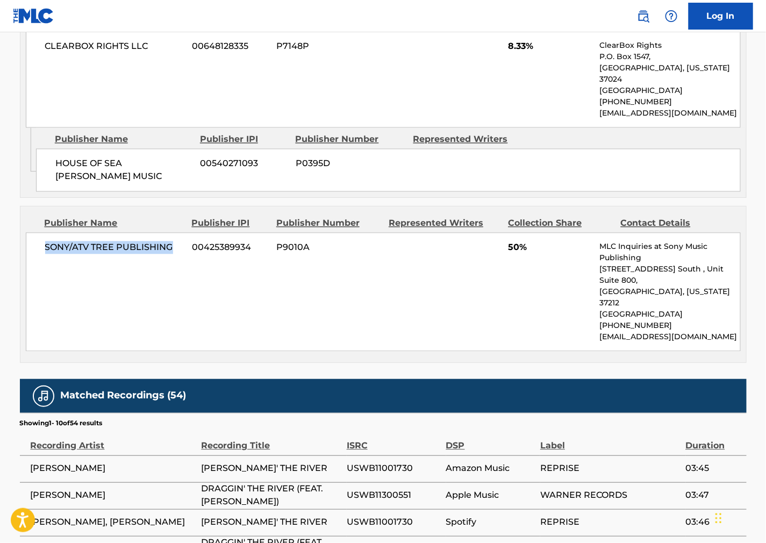
drag, startPoint x: 142, startPoint y: 228, endPoint x: 44, endPoint y: 229, distance: 97.9
click at [44, 233] on div "SONY/ATV TREE PUBLISHING 00425389934 P9010A 50% MLC Inquiries at Sony Music Pub…" at bounding box center [383, 292] width 715 height 119
